Goal: Check status: Check status

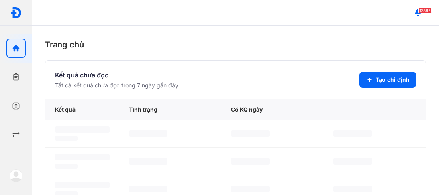
click at [16, 104] on icon "button" at bounding box center [16, 106] width 8 height 8
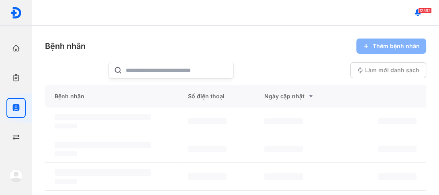
click at [135, 68] on div at bounding box center [170, 70] width 125 height 17
click at [135, 68] on input "text" at bounding box center [177, 70] width 103 height 16
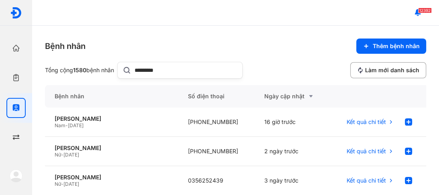
type input "*********"
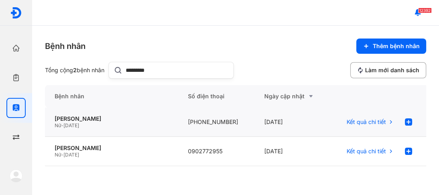
click at [112, 123] on div "Nữ - 01/01/1974" at bounding box center [112, 126] width 114 height 6
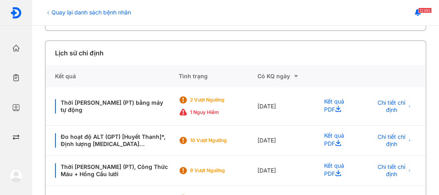
scroll to position [161, 0]
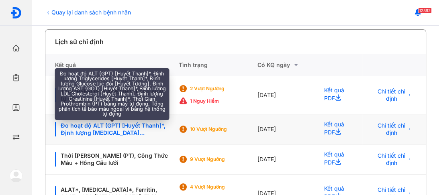
click at [111, 129] on div "Đo hoạt độ ALT (GPT) [Huyết Thanh]*, Định lượng Triglycerides [Huyết Thanh]*, Đ…" at bounding box center [112, 129] width 114 height 14
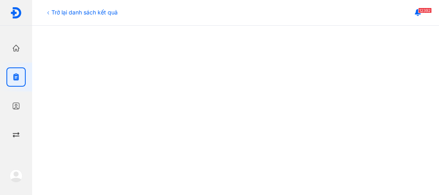
scroll to position [386, 0]
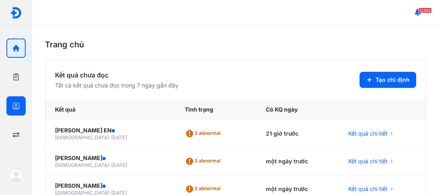
drag, startPoint x: 13, startPoint y: 108, endPoint x: 26, endPoint y: 104, distance: 13.4
click at [17, 107] on icon "button" at bounding box center [16, 106] width 8 height 8
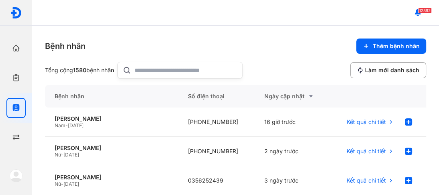
click at [137, 67] on div at bounding box center [179, 70] width 125 height 17
click at [137, 67] on input "text" at bounding box center [186, 70] width 103 height 16
type input "**********"
